Goal: Information Seeking & Learning: Learn about a topic

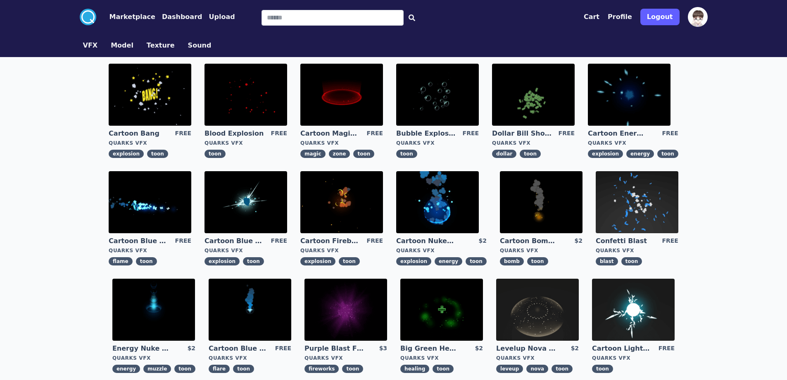
click at [335, 104] on img at bounding box center [341, 95] width 83 height 62
click at [294, 19] on input "Search" at bounding box center [333, 18] width 142 height 16
type input "****"
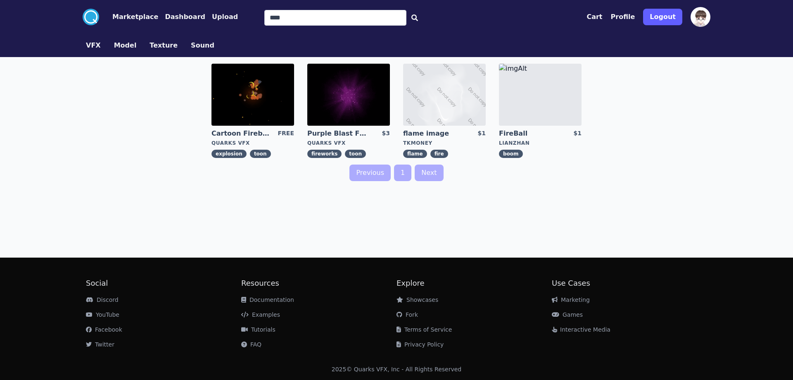
click at [245, 113] on img at bounding box center [253, 95] width 83 height 62
click at [453, 87] on img at bounding box center [444, 95] width 83 height 62
click at [332, 104] on img at bounding box center [348, 95] width 83 height 62
